Goal: Information Seeking & Learning: Understand process/instructions

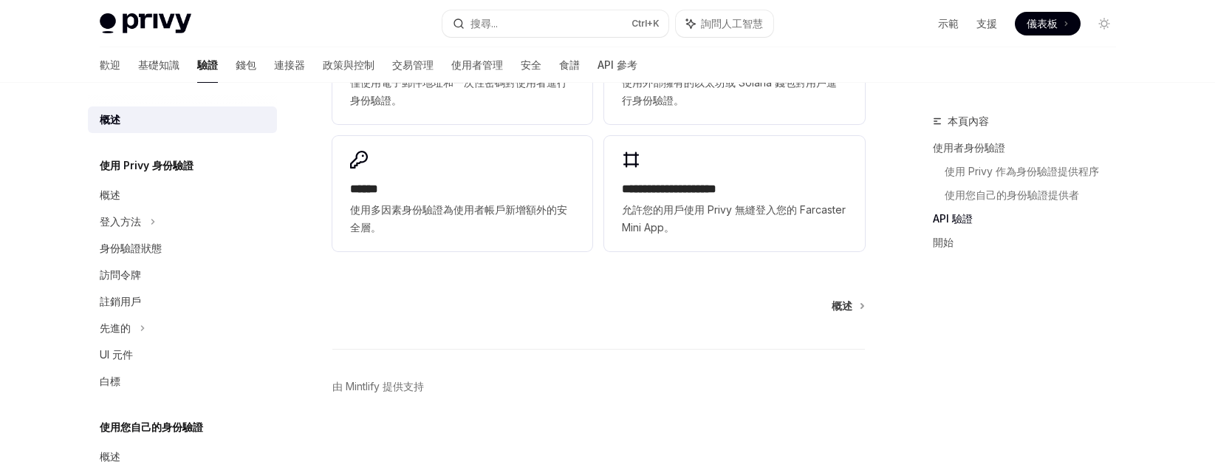
scroll to position [1151, 0]
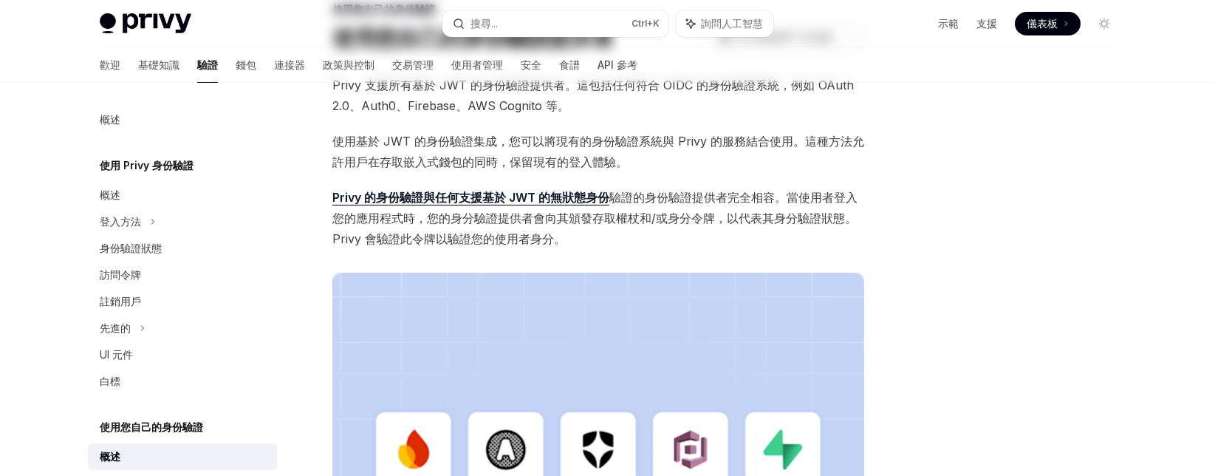
scroll to position [296, 0]
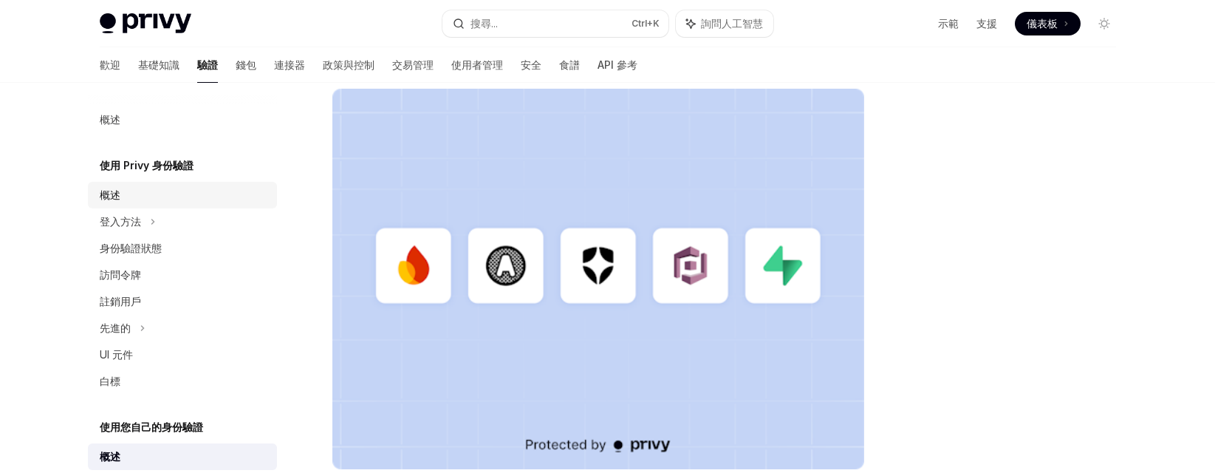
click at [121, 202] on div "概述" at bounding box center [184, 195] width 168 height 18
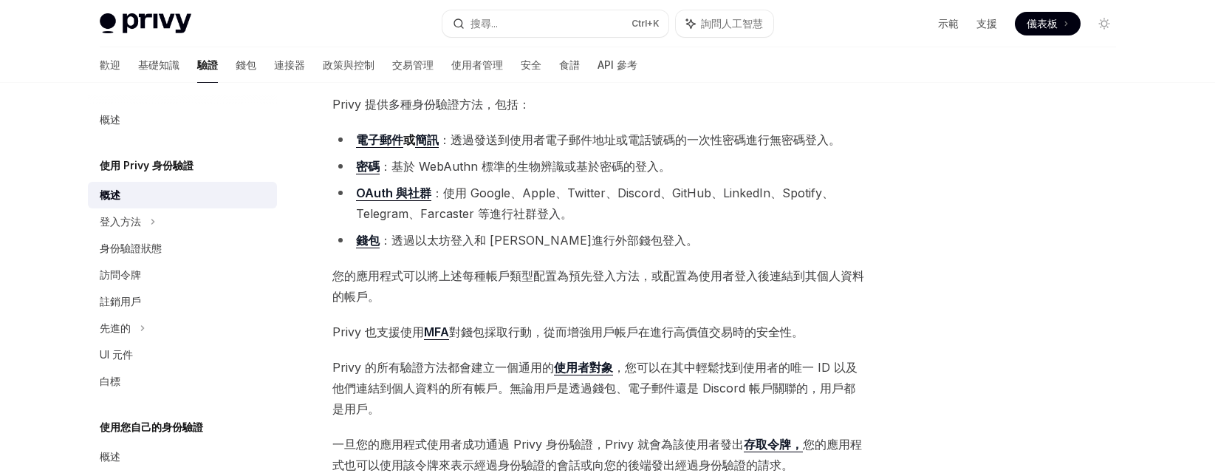
scroll to position [148, 0]
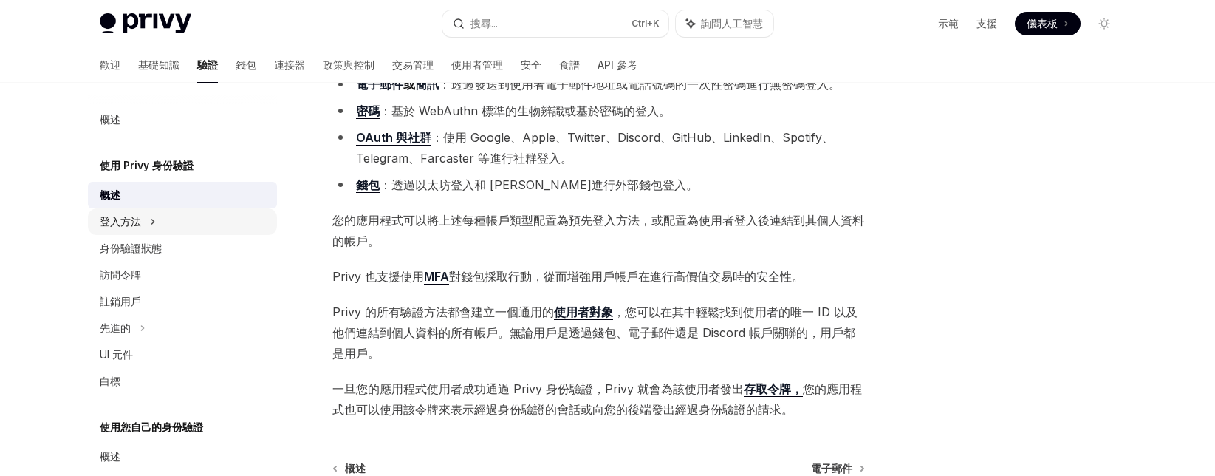
click at [152, 220] on icon at bounding box center [152, 221] width 2 height 4
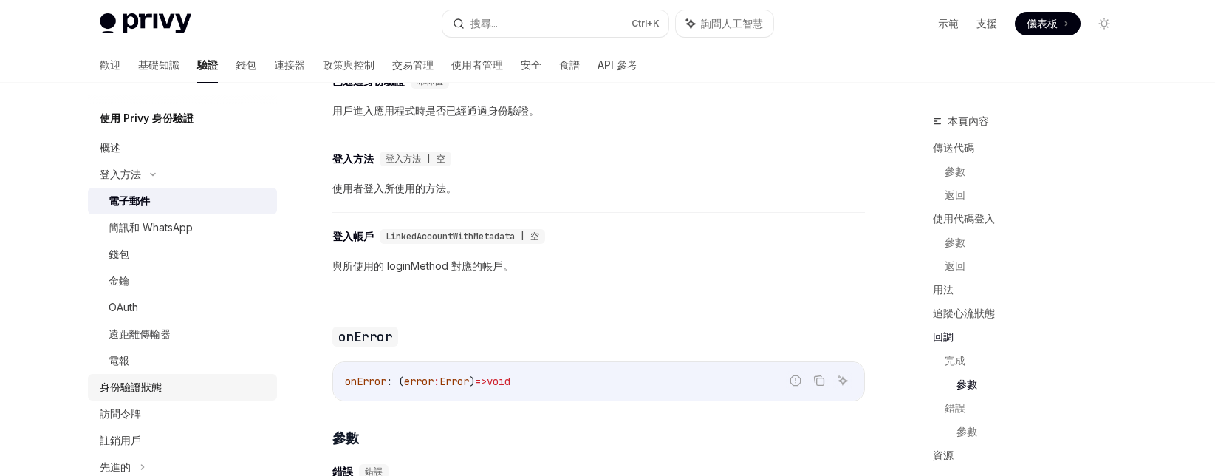
scroll to position [74, 0]
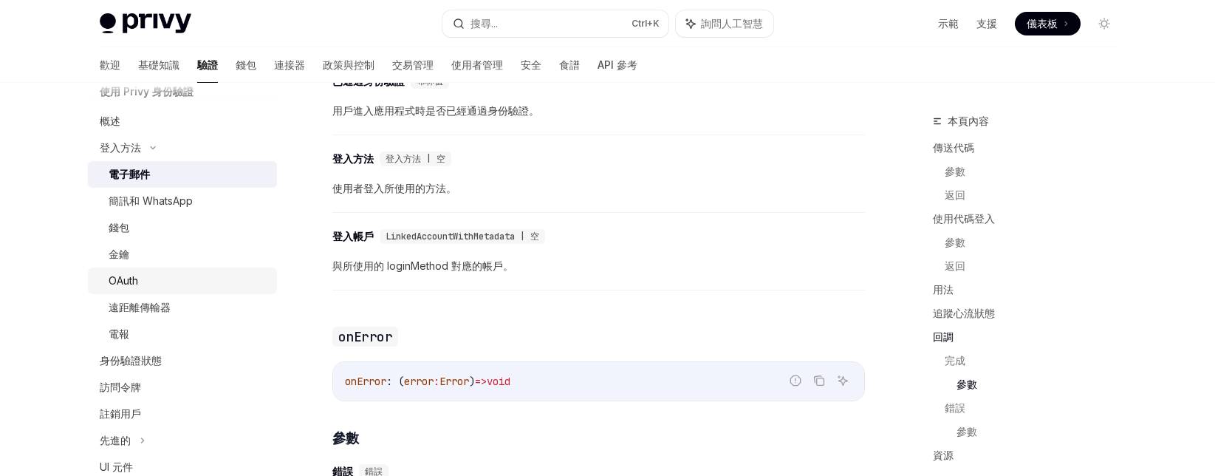
click at [144, 284] on div "OAuth" at bounding box center [189, 281] width 160 height 18
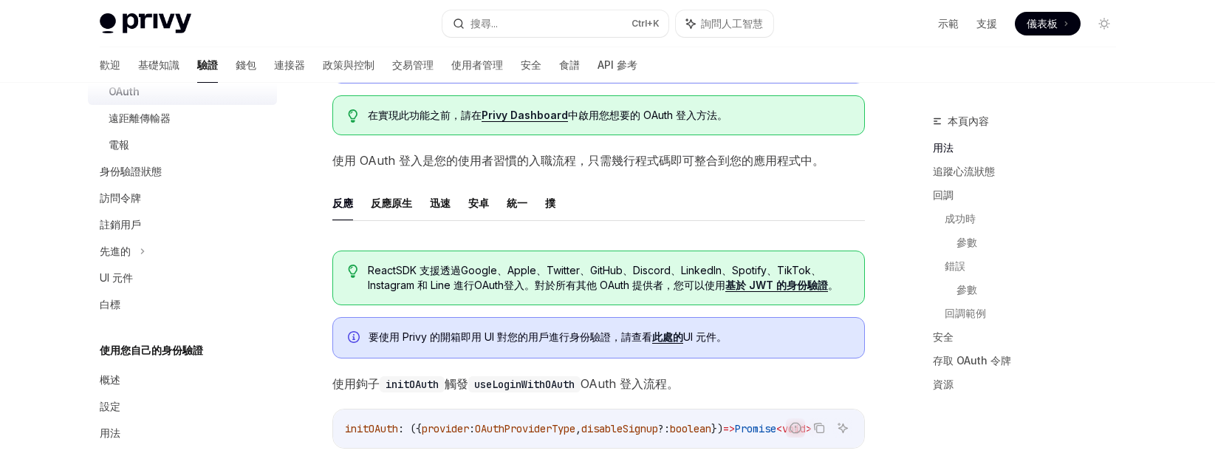
scroll to position [222, 0]
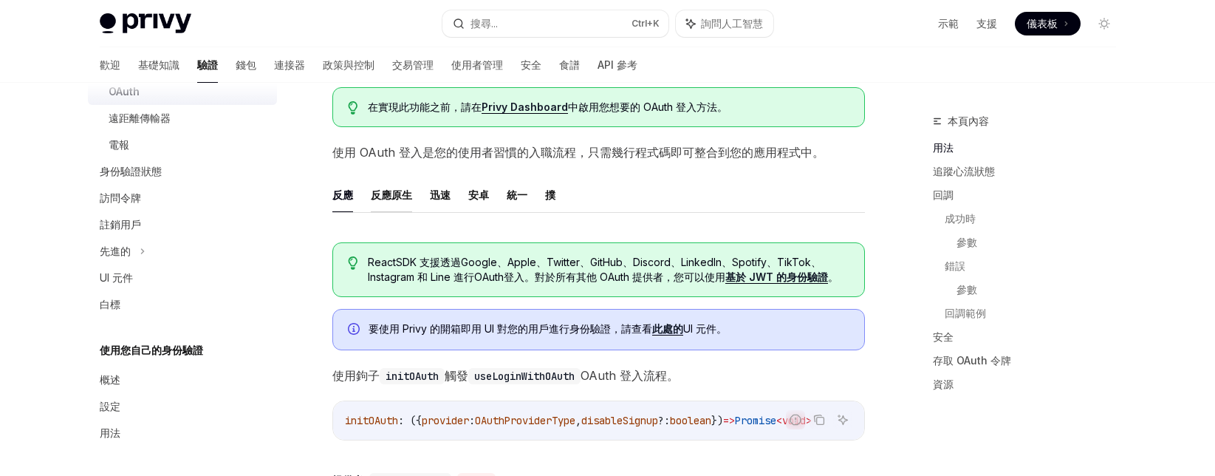
click at [382, 191] on font "反應原生" at bounding box center [391, 194] width 41 height 13
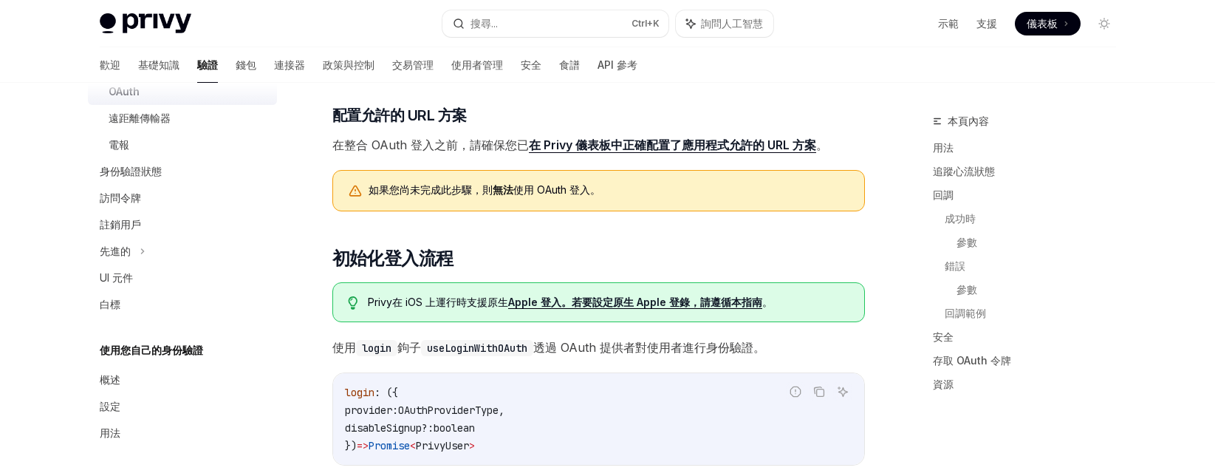
scroll to position [296, 0]
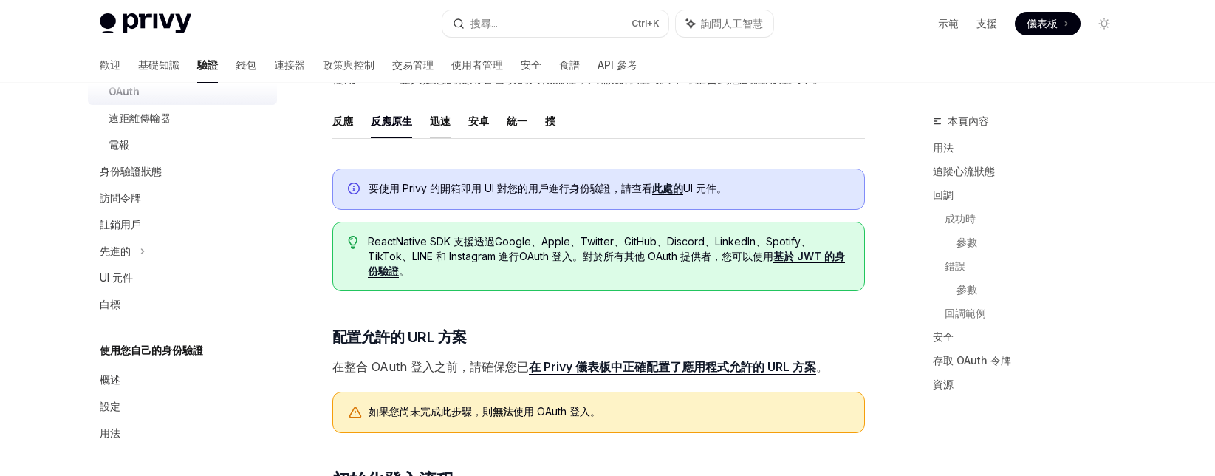
click at [437, 127] on font "迅速" at bounding box center [440, 121] width 21 height 18
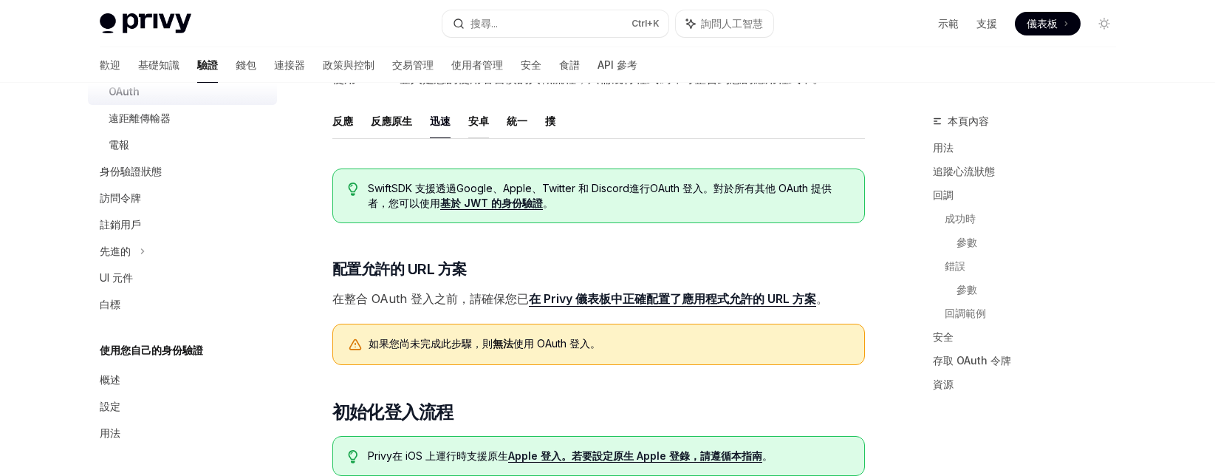
click at [469, 117] on font "安卓" at bounding box center [478, 121] width 21 height 13
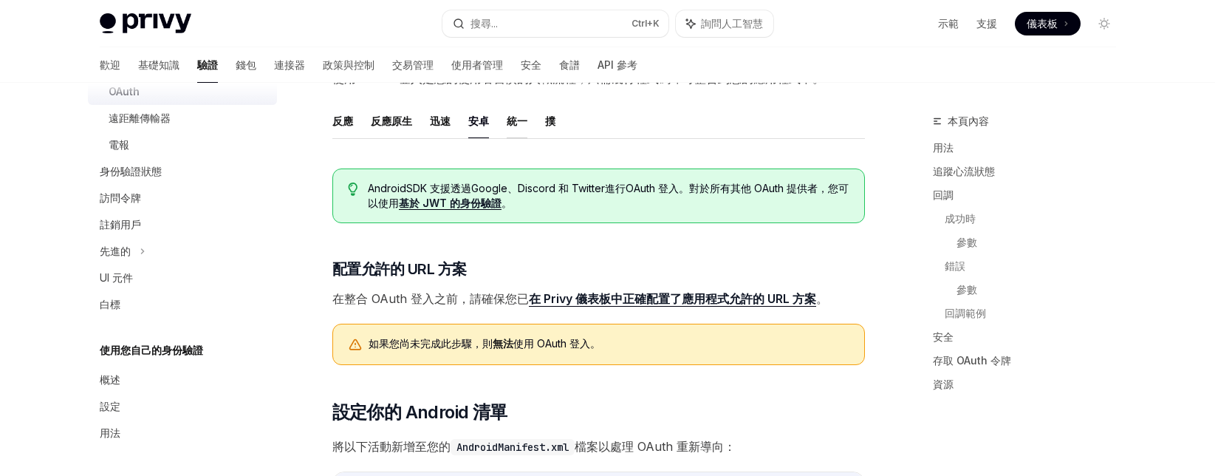
click at [511, 120] on font "統一" at bounding box center [517, 121] width 21 height 13
type textarea "*"
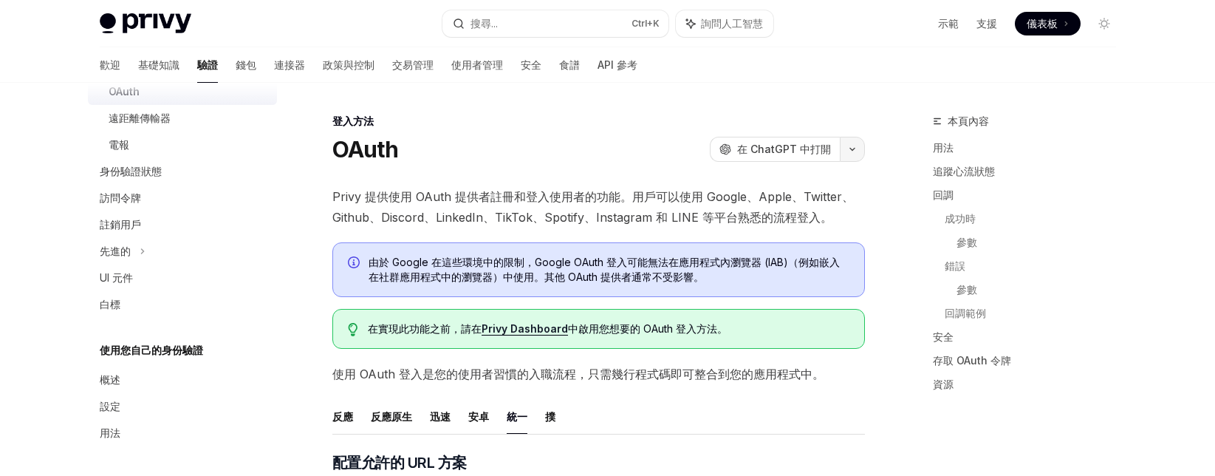
click at [853, 150] on icon "button" at bounding box center [853, 149] width 18 height 6
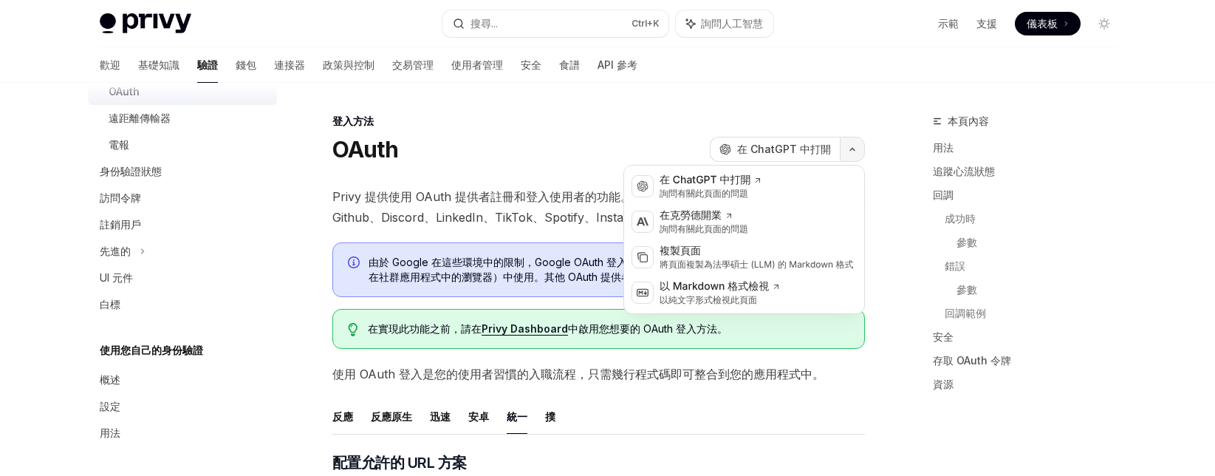
click at [853, 150] on icon "button" at bounding box center [853, 149] width 18 height 6
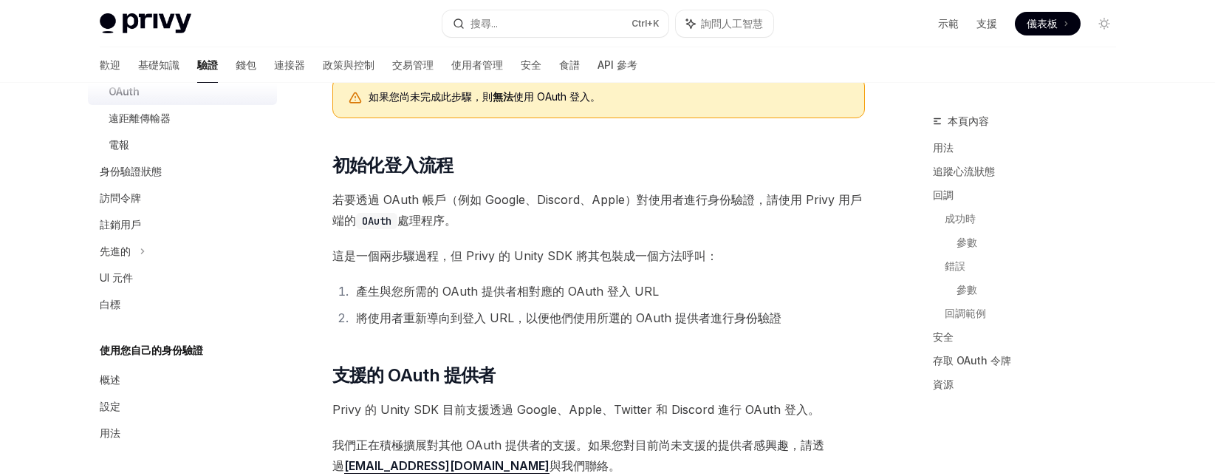
scroll to position [356, 0]
